Goal: Task Accomplishment & Management: Use online tool/utility

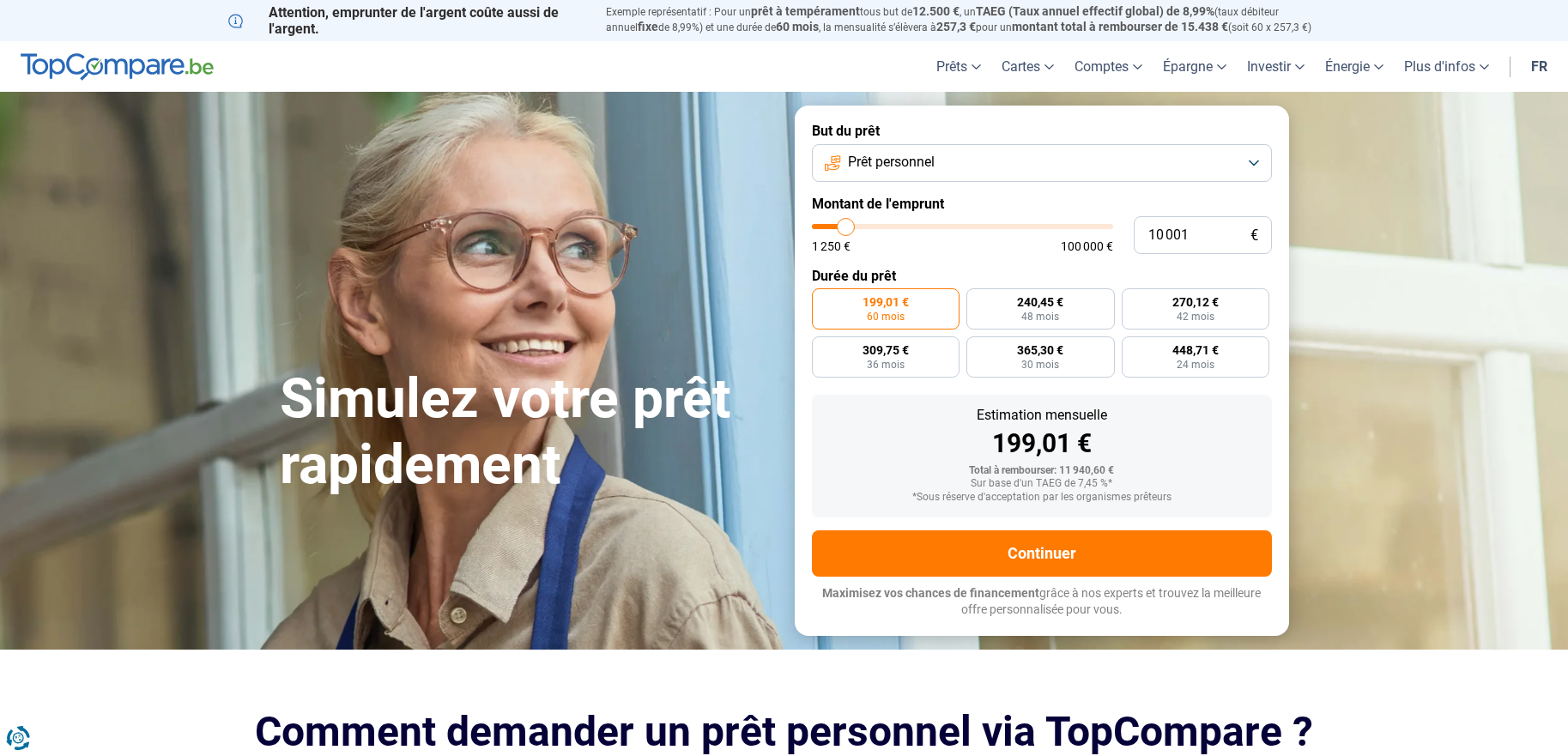
type input "11 000"
type input "11000"
type input "10 500"
type input "10500"
type input "10 250"
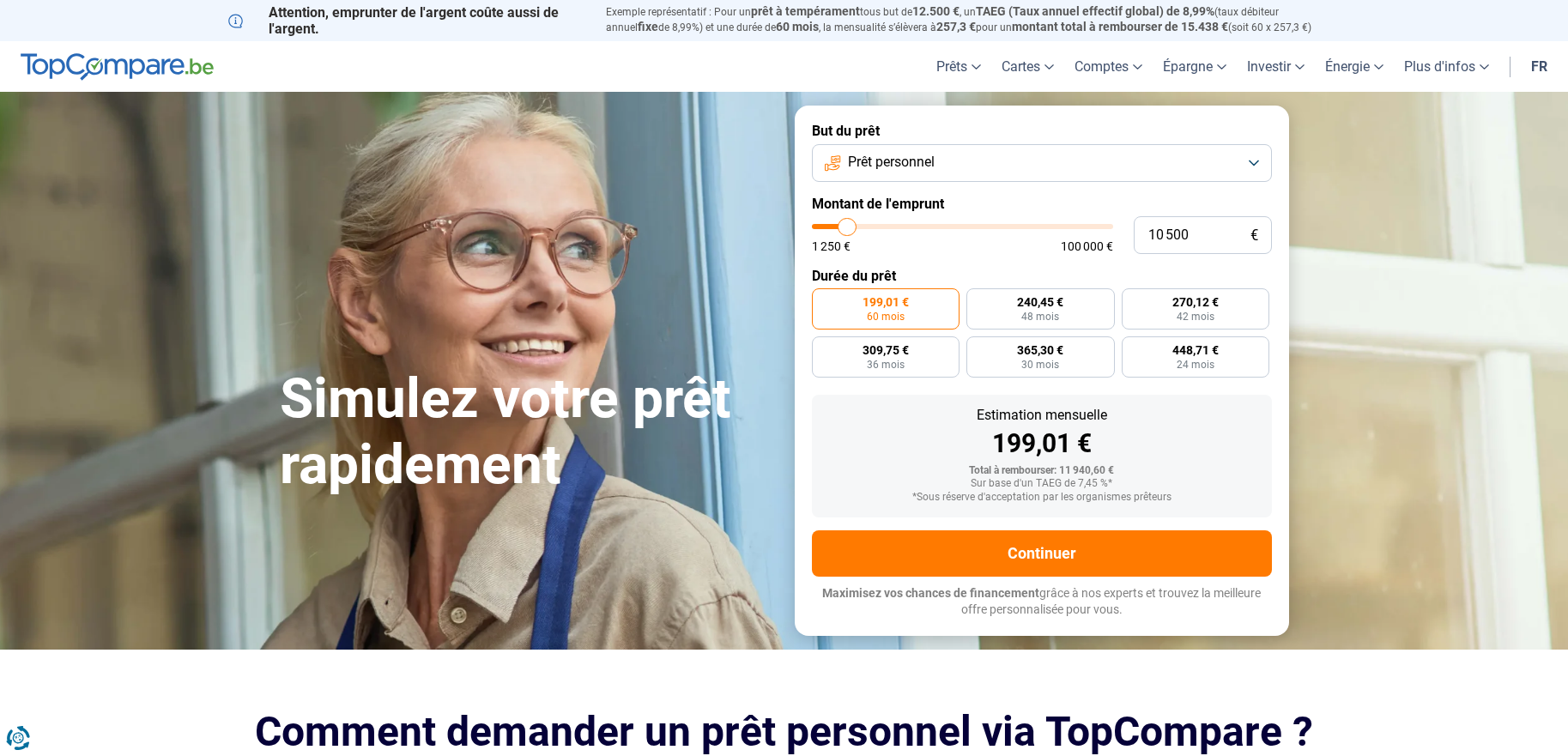
type input "10250"
type input "10 000"
type input "10000"
type input "9 750"
type input "9750"
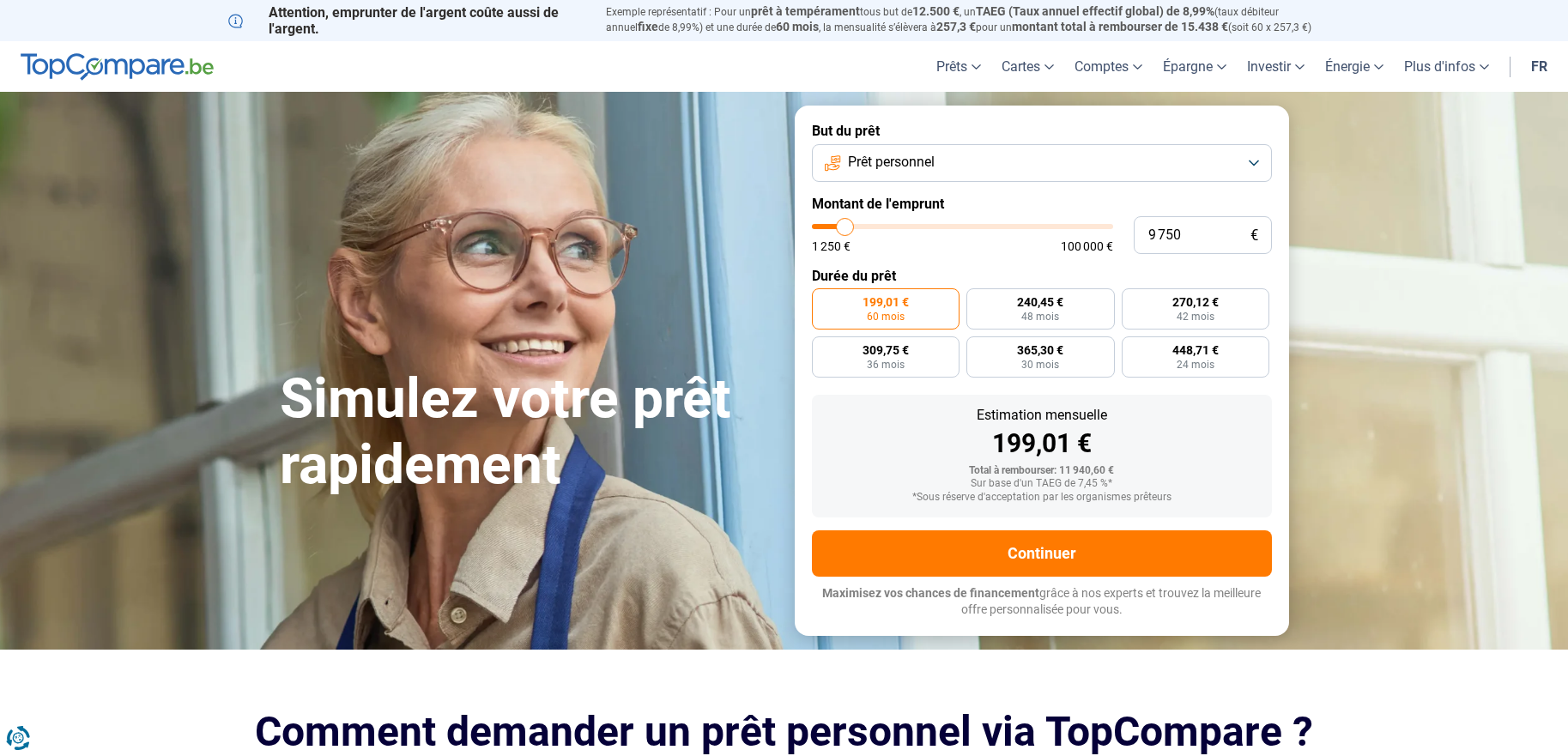
type input "9 500"
type input "9500"
type input "9 000"
type input "9000"
type input "8 750"
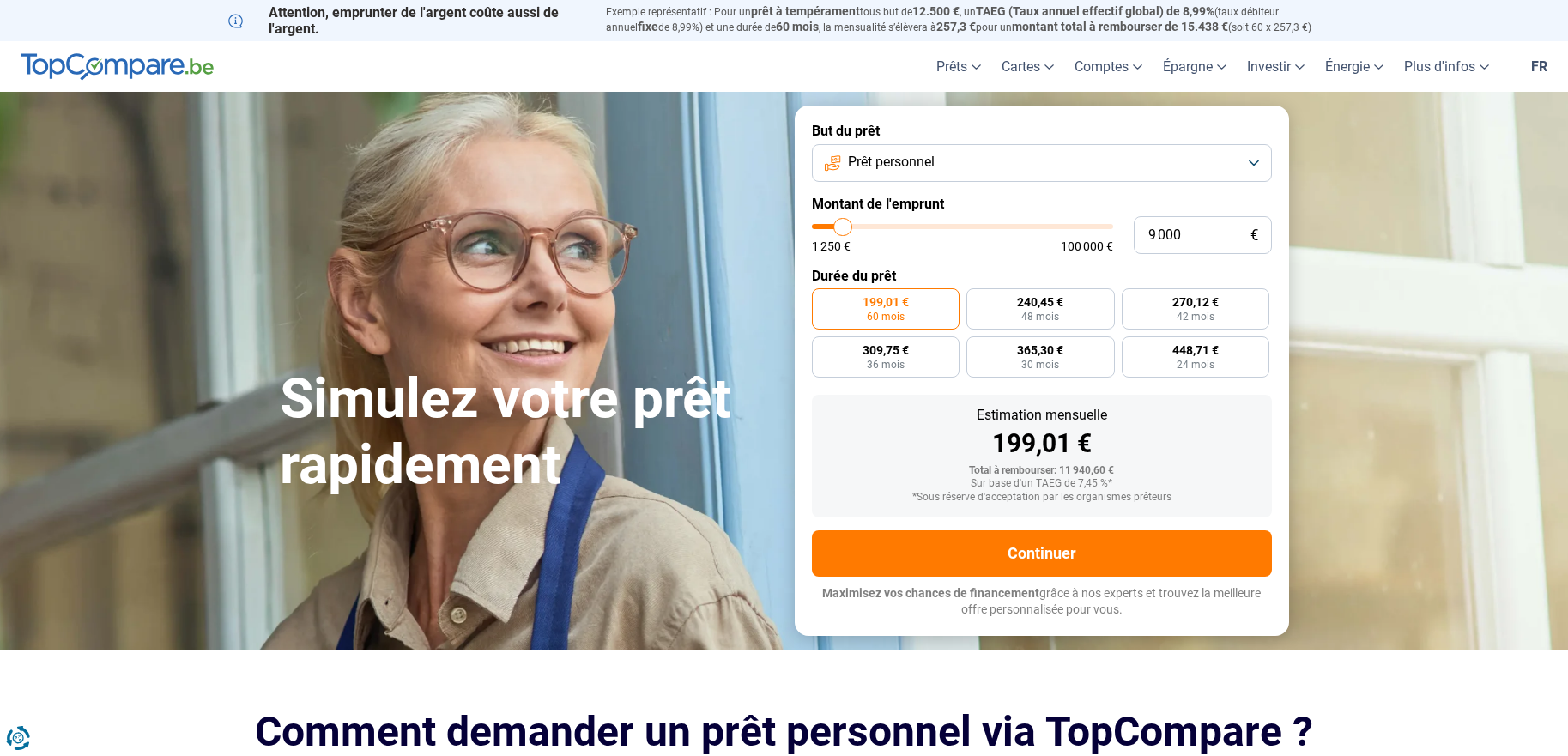
type input "8750"
type input "8 250"
type input "8250"
type input "7 500"
type input "7500"
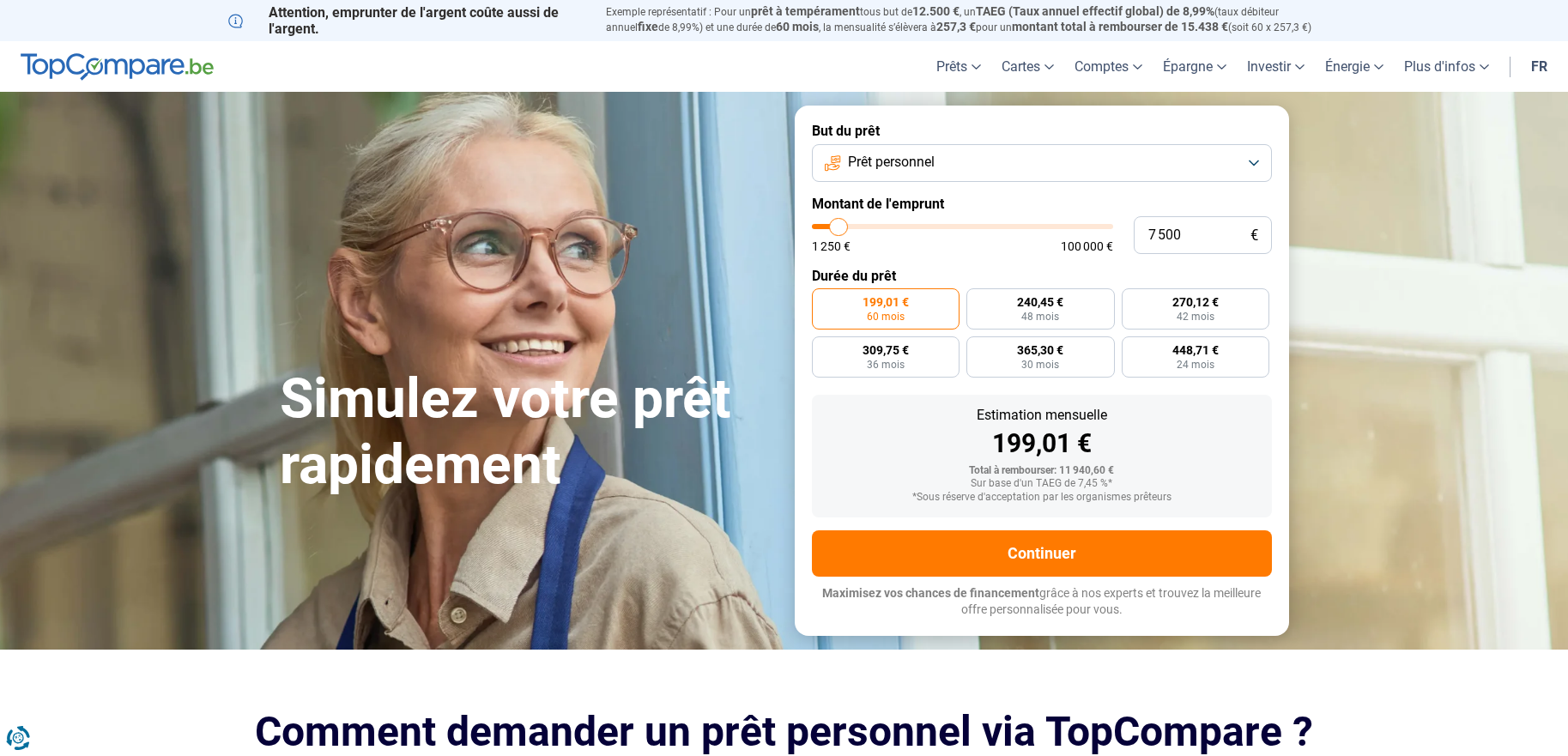
type input "7 250"
type input "7250"
type input "7 000"
type input "7000"
type input "7 250"
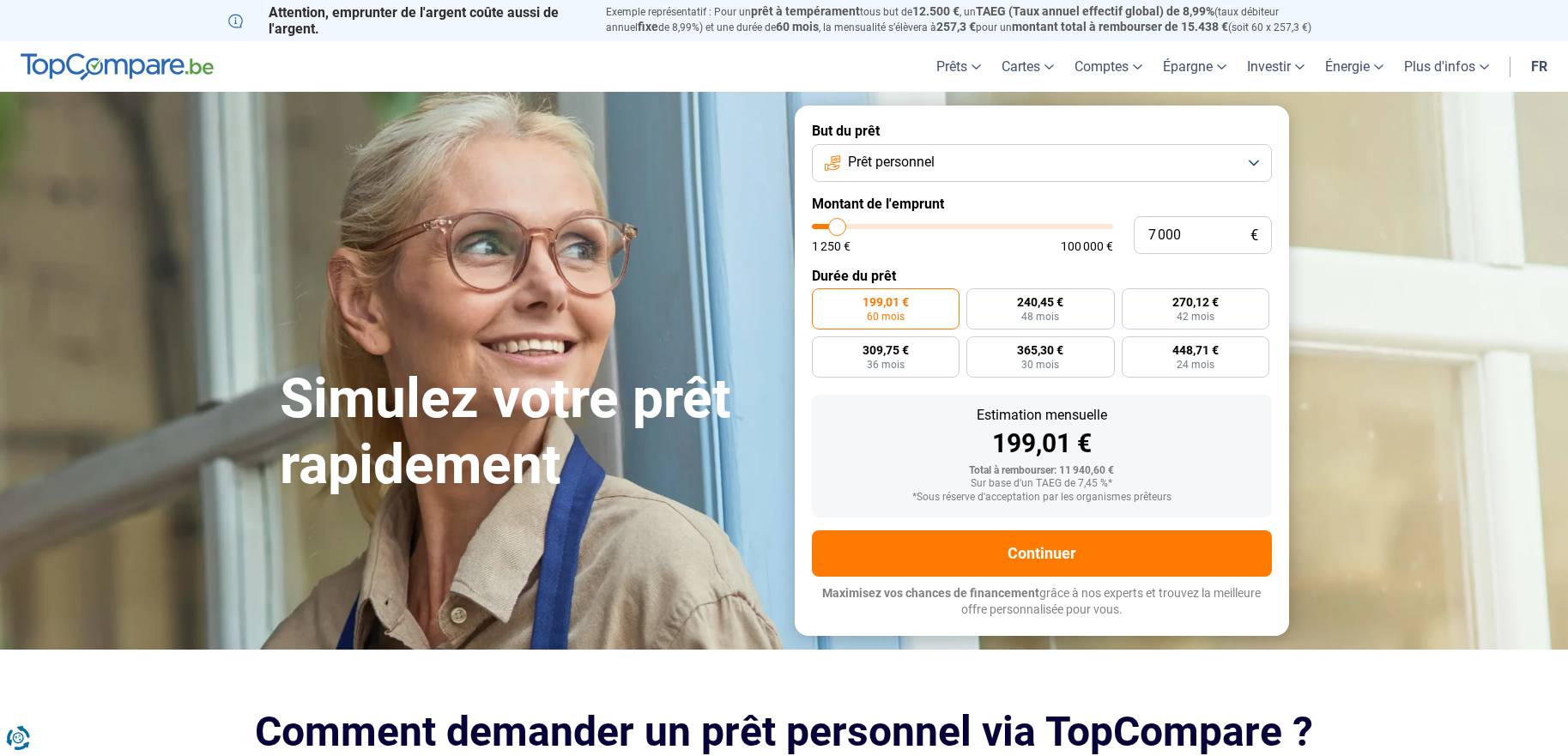
type input "7250"
type input "7 500"
drag, startPoint x: 850, startPoint y: 227, endPoint x: 839, endPoint y: 228, distance: 11.0
type input "7500"
click at [839, 228] on input "range" at bounding box center [962, 227] width 301 height 6
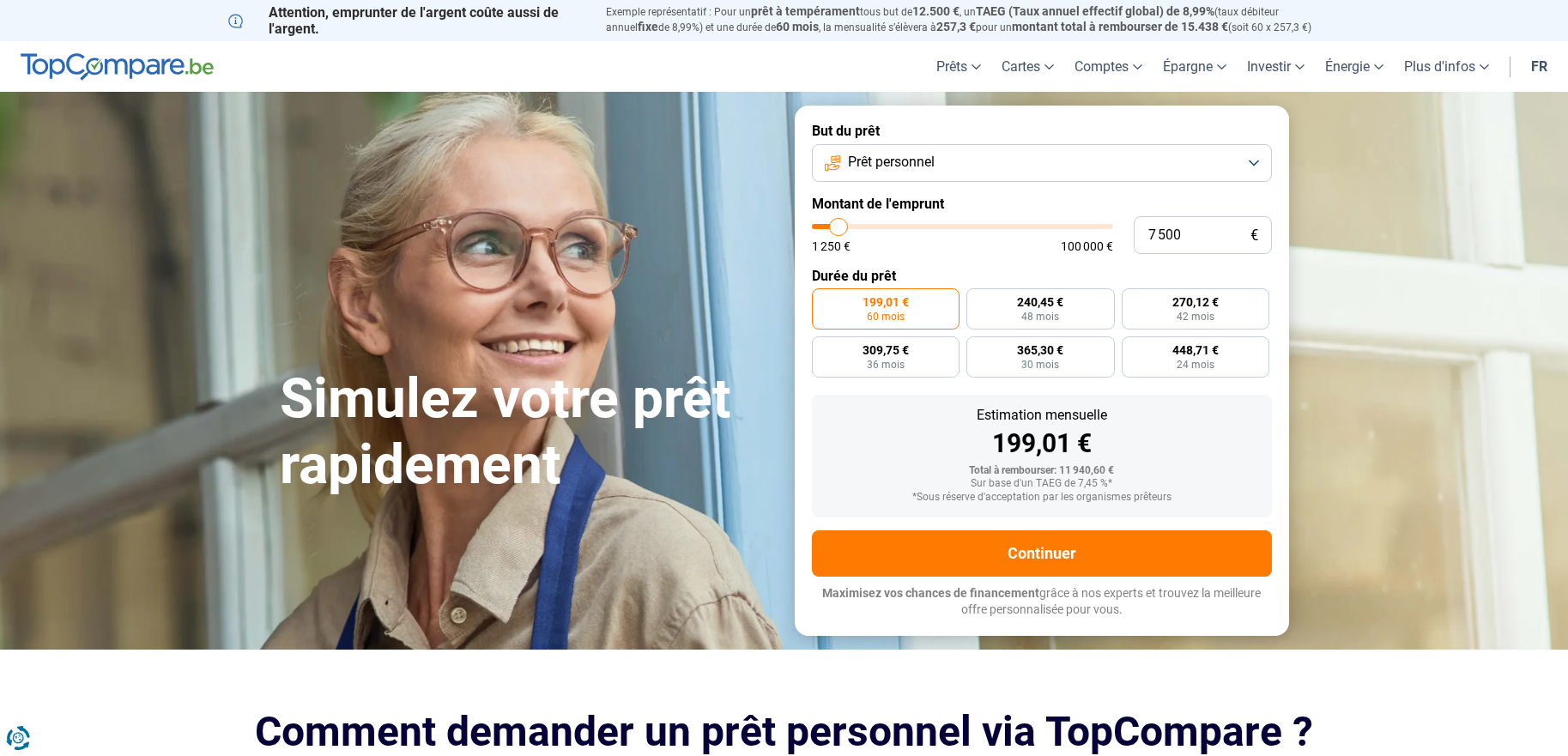
radio input "true"
